Goal: Task Accomplishment & Management: Manage account settings

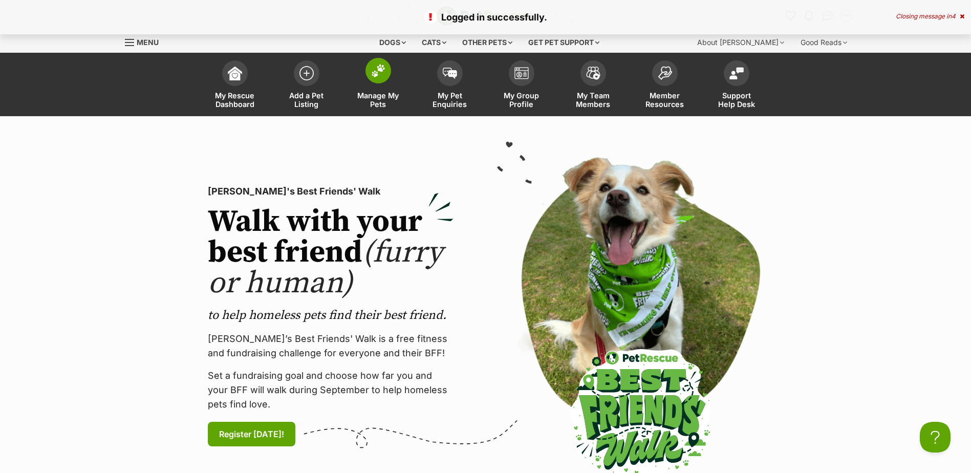
click at [375, 81] on span at bounding box center [378, 71] width 26 height 26
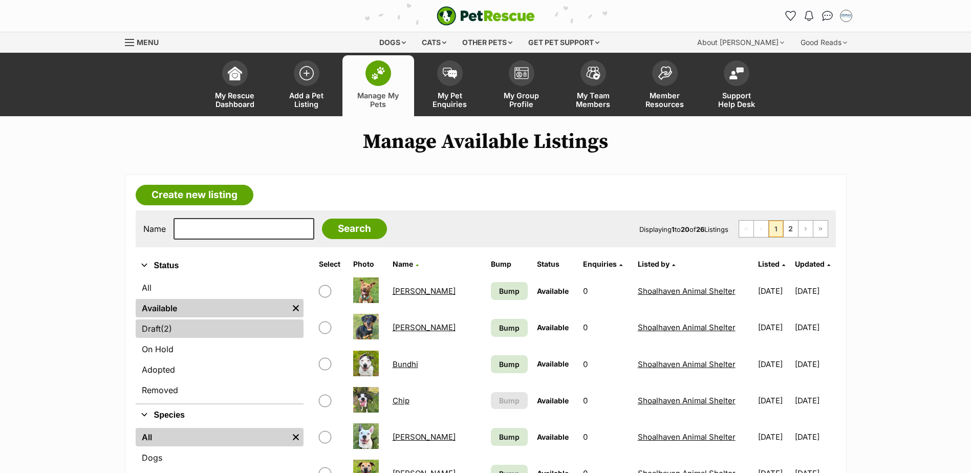
click at [153, 335] on link "Draft (2) Items" at bounding box center [220, 328] width 168 height 18
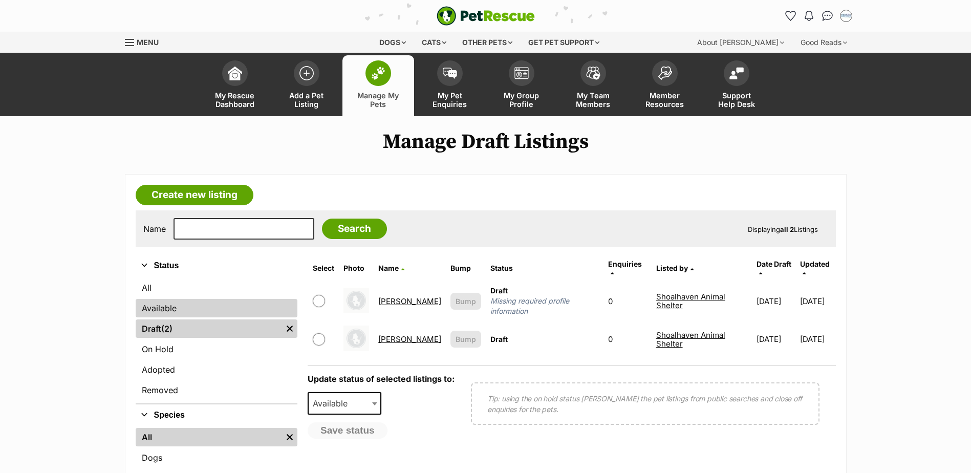
click at [206, 303] on link "Available" at bounding box center [217, 308] width 162 height 18
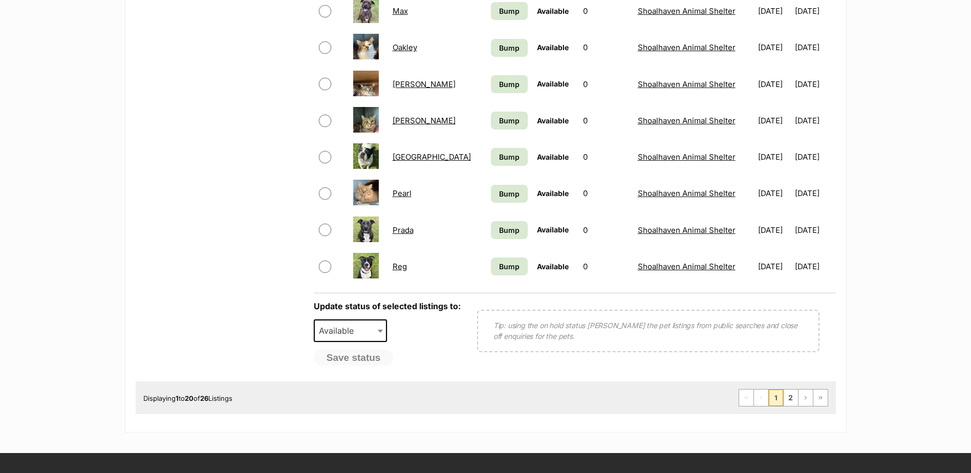
scroll to position [767, 0]
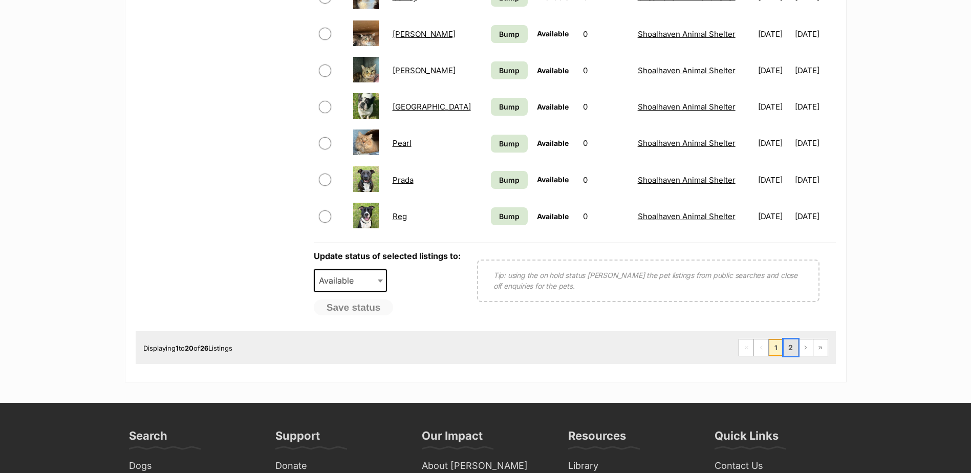
click at [789, 347] on link "2" at bounding box center [790, 347] width 14 height 16
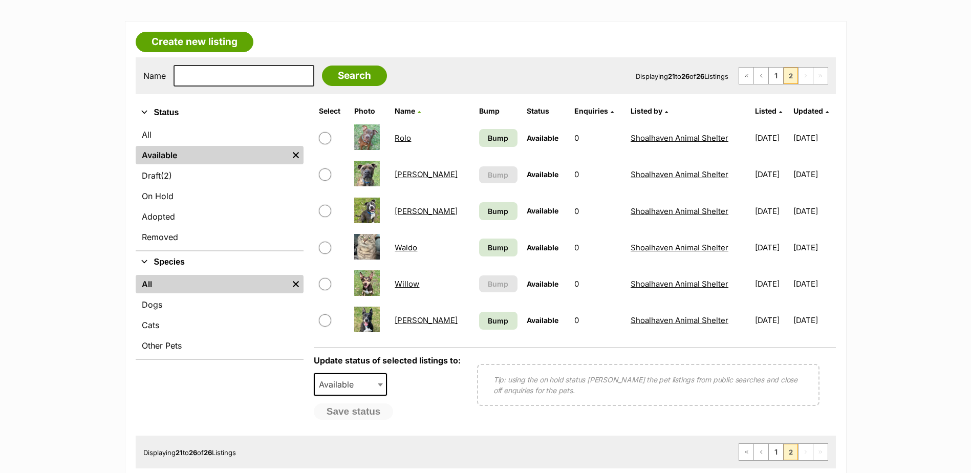
scroll to position [153, 0]
